Goal: Navigation & Orientation: Find specific page/section

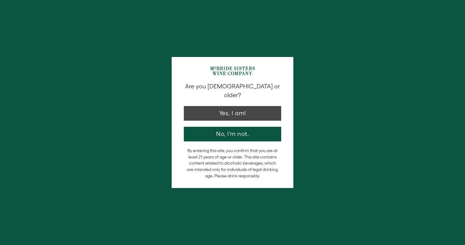
click at [241, 97] on div "Are you [DEMOGRAPHIC_DATA] or older? Yes, I am! No, I'm not." at bounding box center [232, 111] width 103 height 59
click at [242, 104] on button "Yes, I am!" at bounding box center [232, 111] width 97 height 15
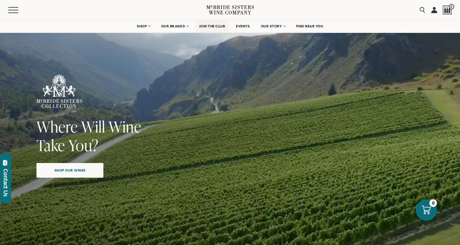
click at [202, 27] on span "JOIN THE CLUB" at bounding box center [212, 26] width 26 height 4
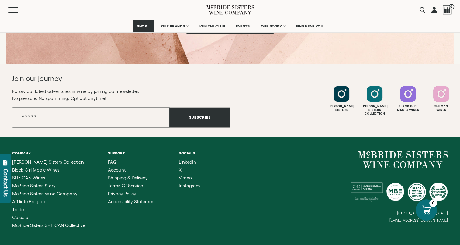
scroll to position [943, 0]
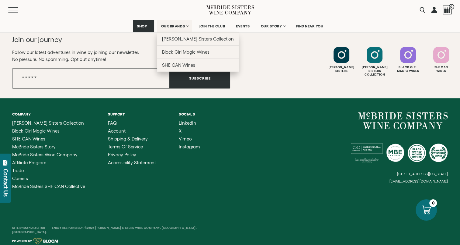
click at [175, 26] on span "OUR BRANDS" at bounding box center [173, 26] width 24 height 4
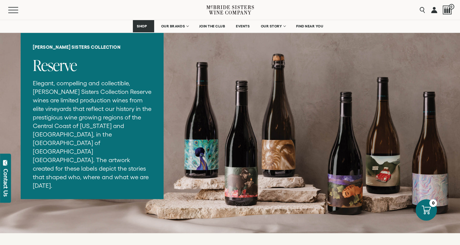
scroll to position [760, 0]
